Goal: Task Accomplishment & Management: Use online tool/utility

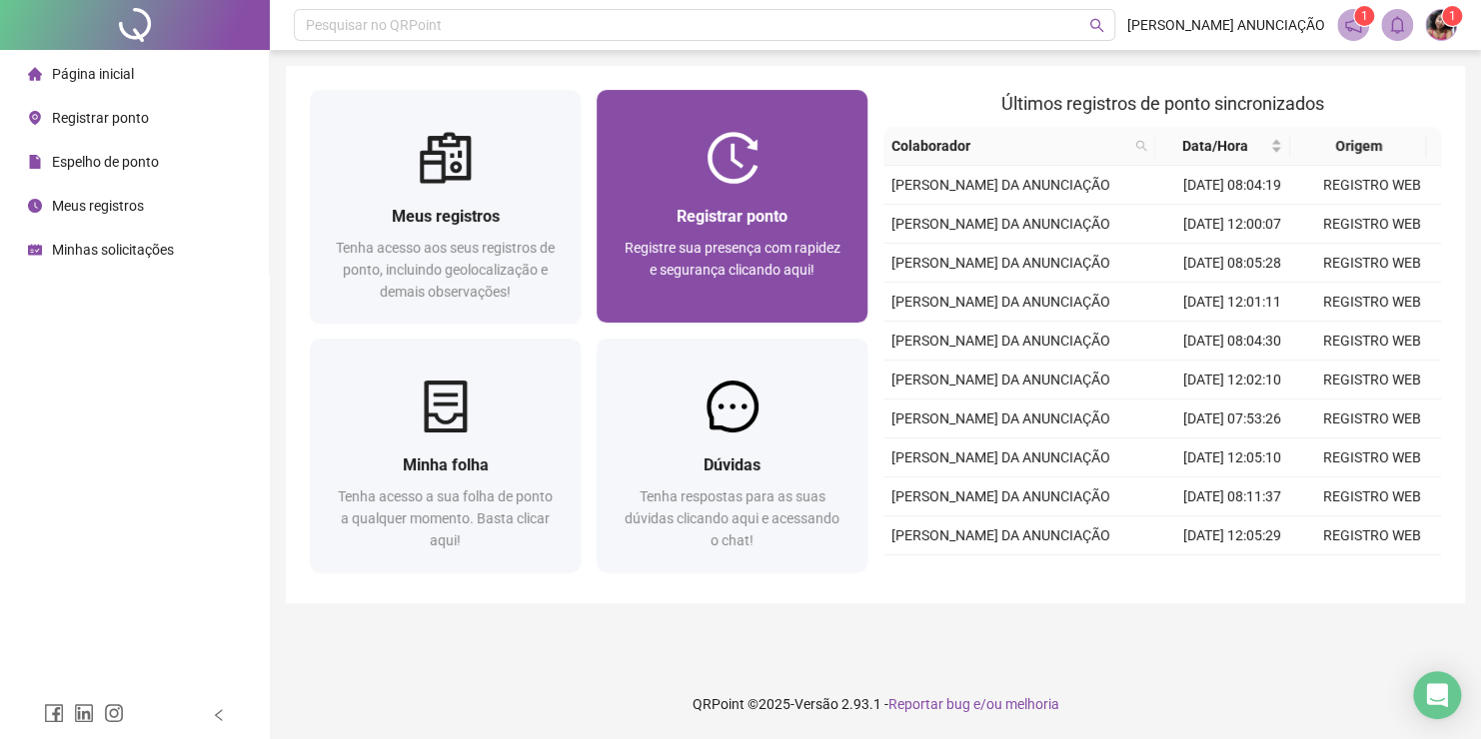
click at [744, 284] on div "Registre sua presença com rapidez e segurança clicando aqui!" at bounding box center [731, 270] width 223 height 66
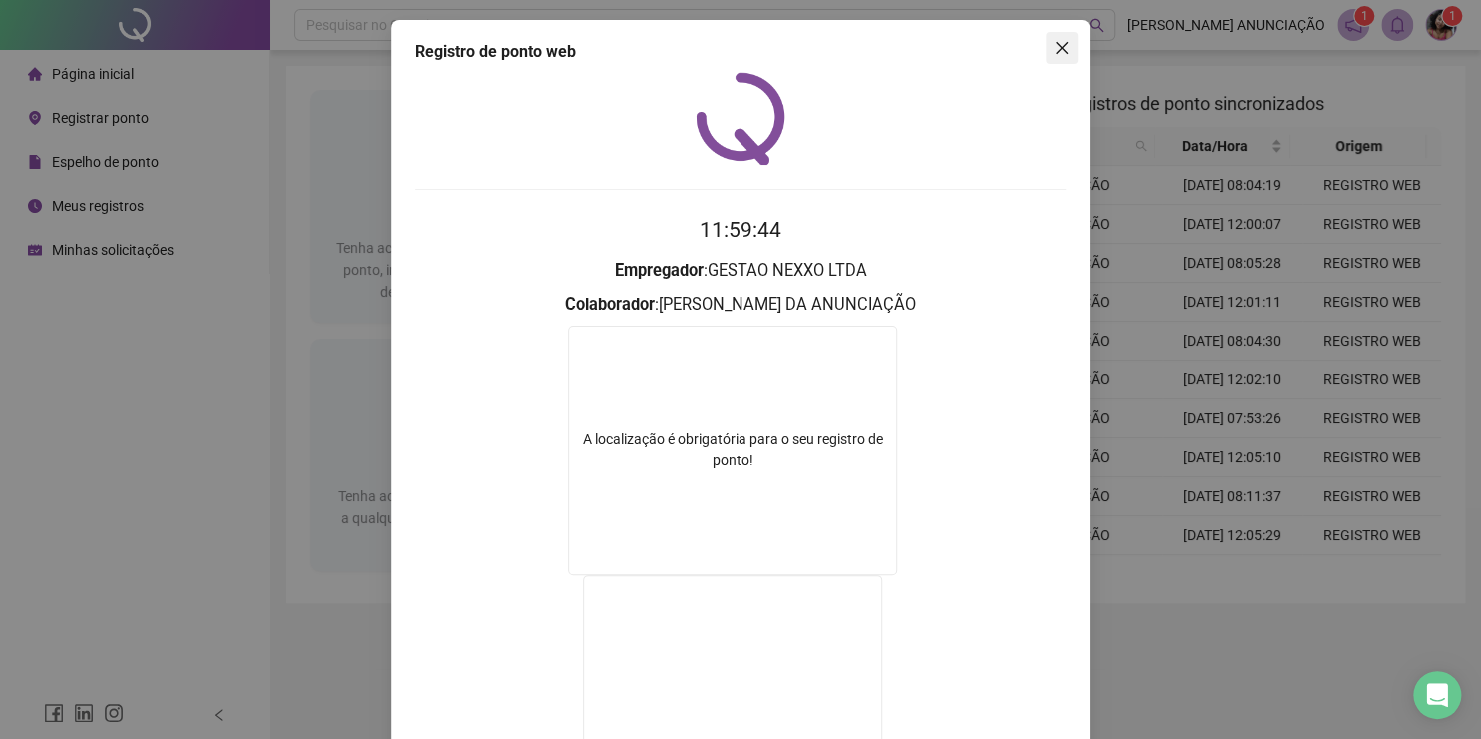
click at [1066, 50] on span "Close" at bounding box center [1062, 48] width 32 height 16
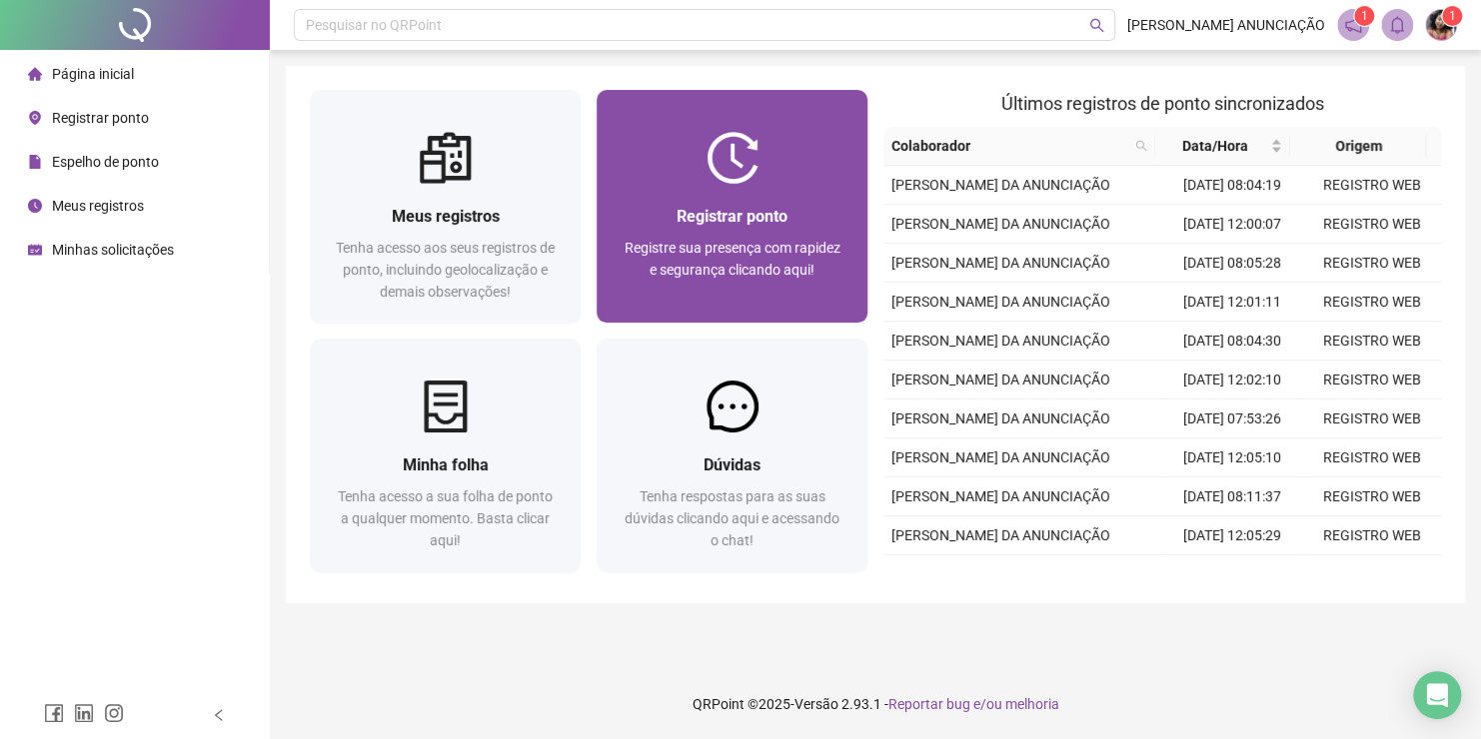
click at [778, 240] on span "Registre sua presença com rapidez e segurança clicando aqui!" at bounding box center [732, 259] width 216 height 38
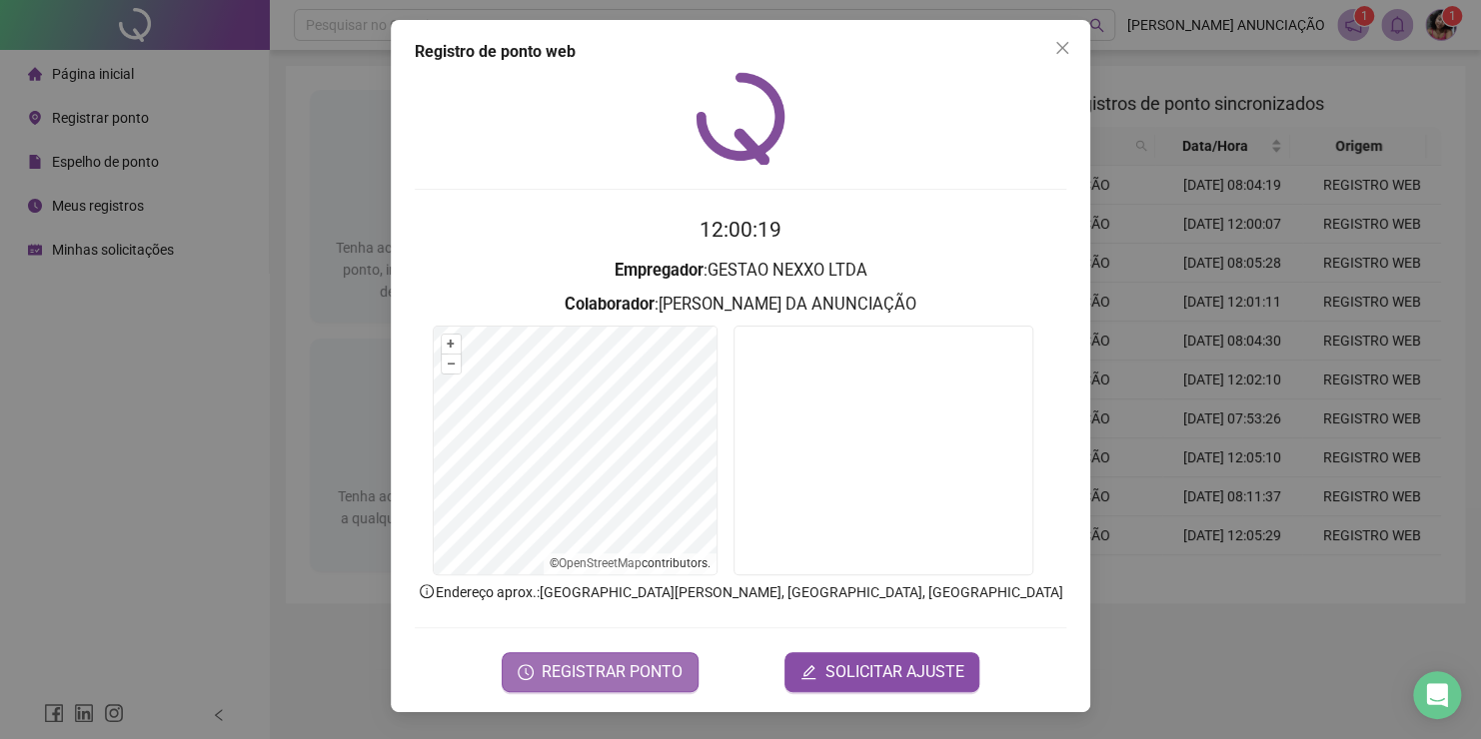
click at [643, 672] on span "REGISTRAR PONTO" at bounding box center [612, 672] width 141 height 24
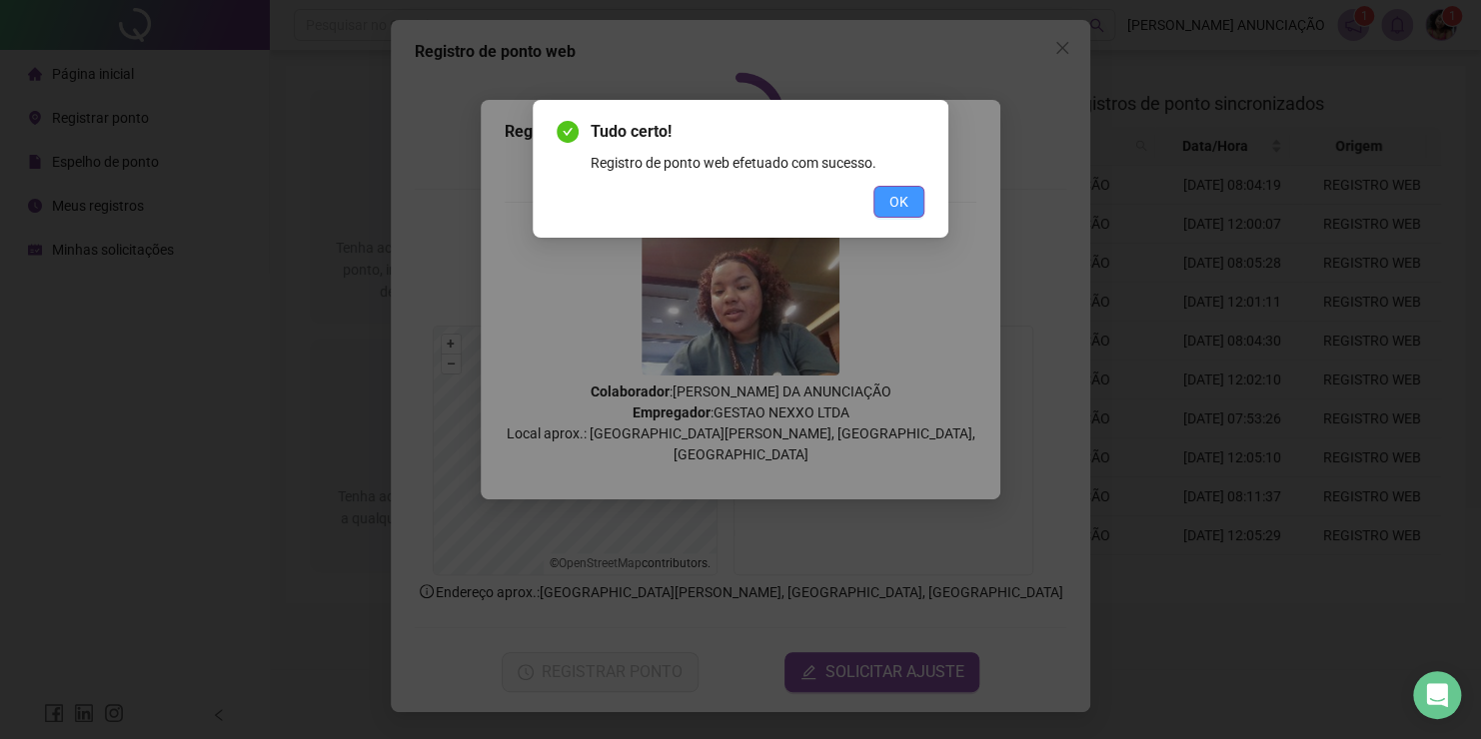
click at [896, 200] on span "OK" at bounding box center [898, 202] width 19 height 22
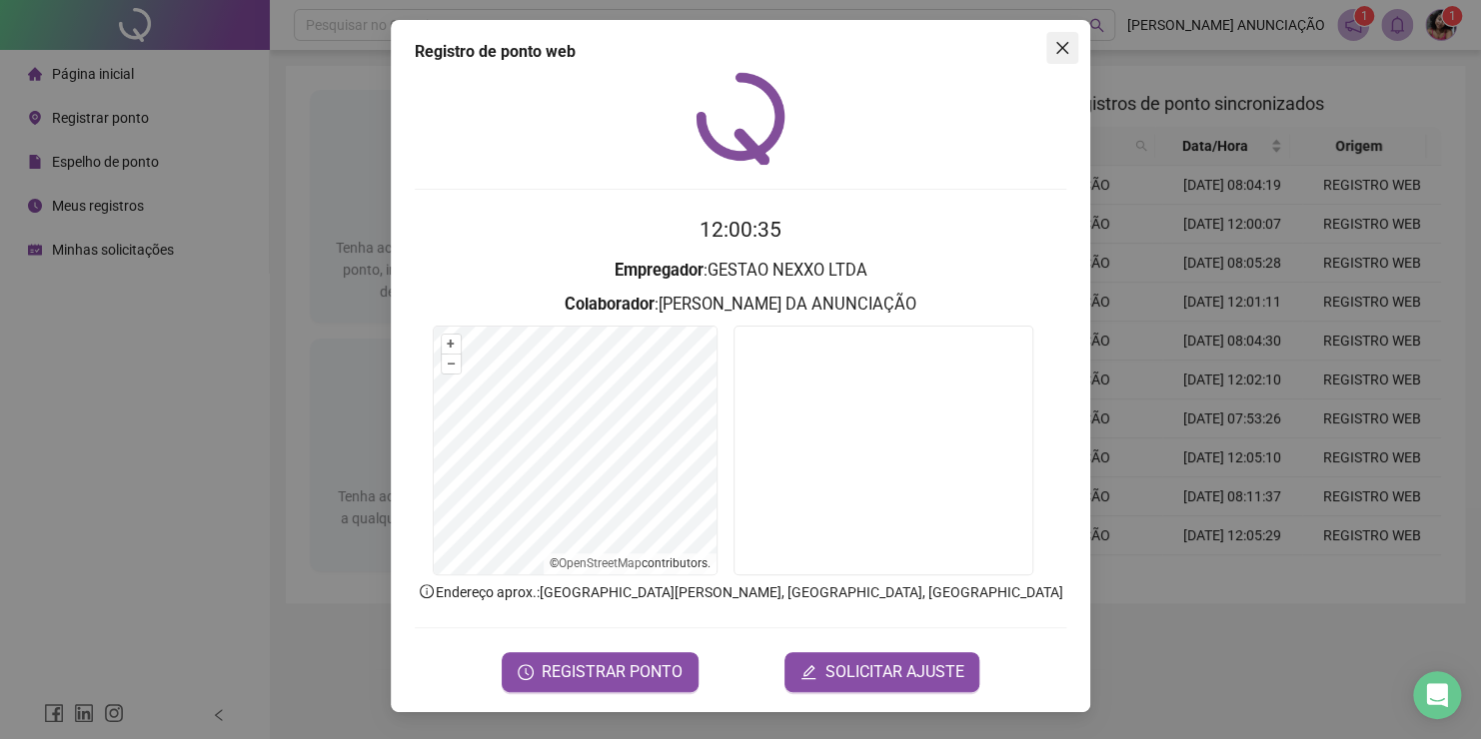
click at [1064, 40] on icon "close" at bounding box center [1062, 48] width 16 height 16
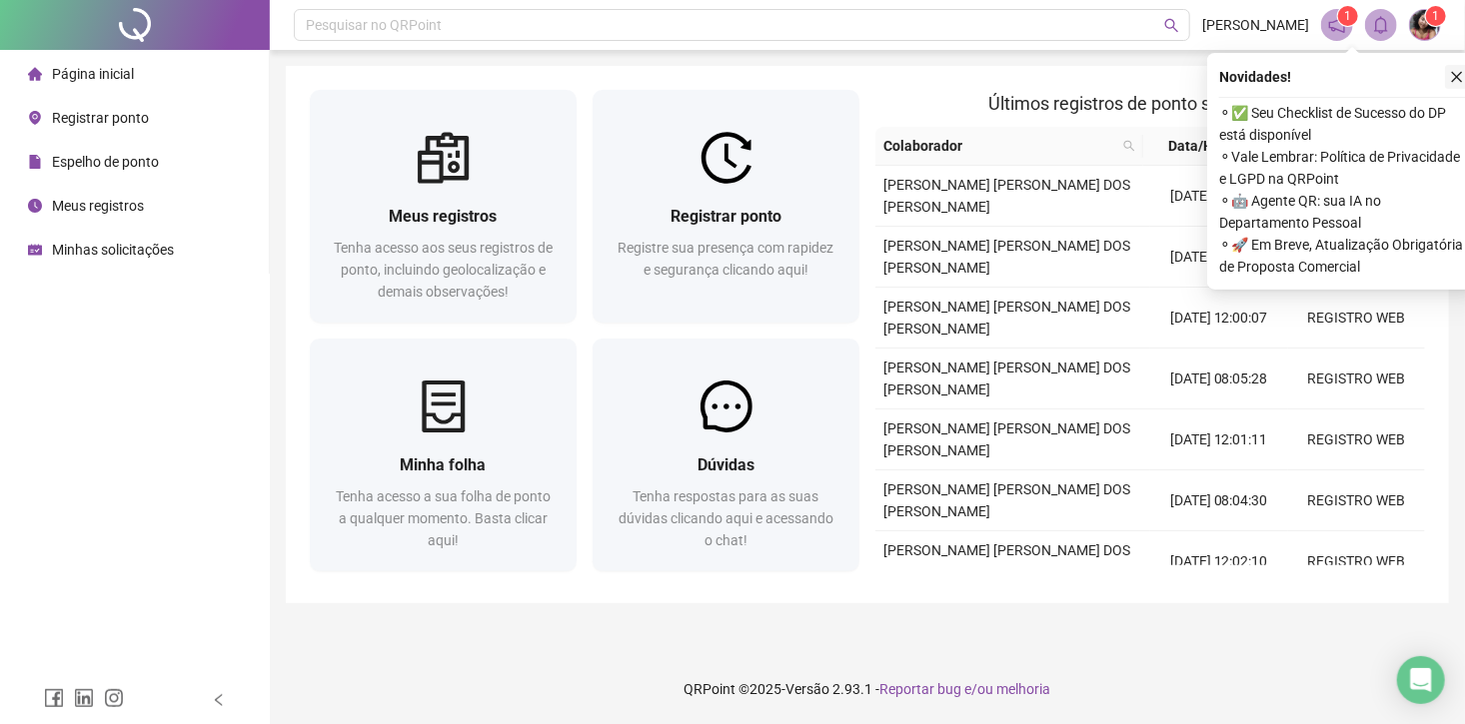
click at [1460, 67] on button "button" at bounding box center [1457, 77] width 24 height 24
